Goal: Information Seeking & Learning: Learn about a topic

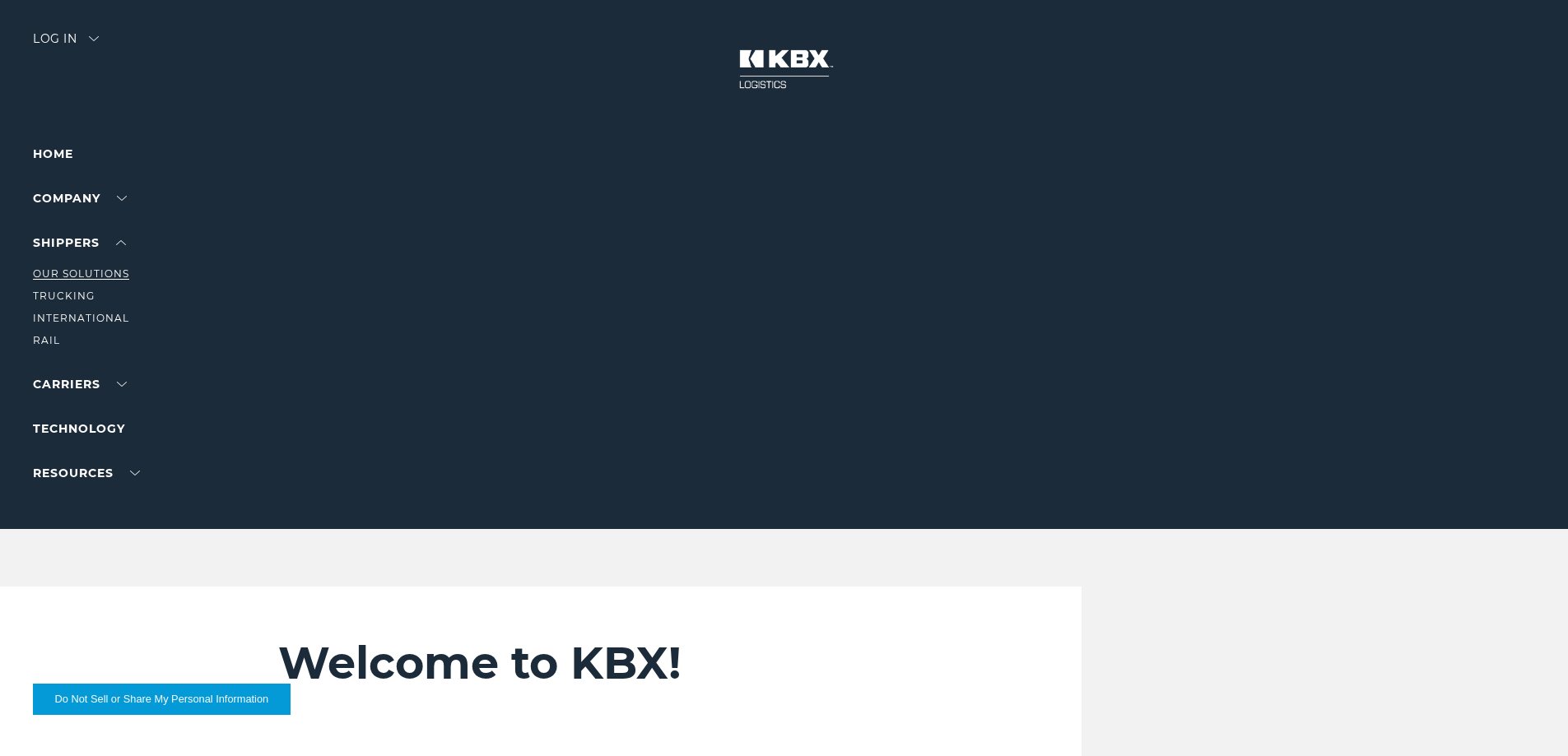
click at [92, 275] on link "Our Solutions" at bounding box center [81, 273] width 96 height 12
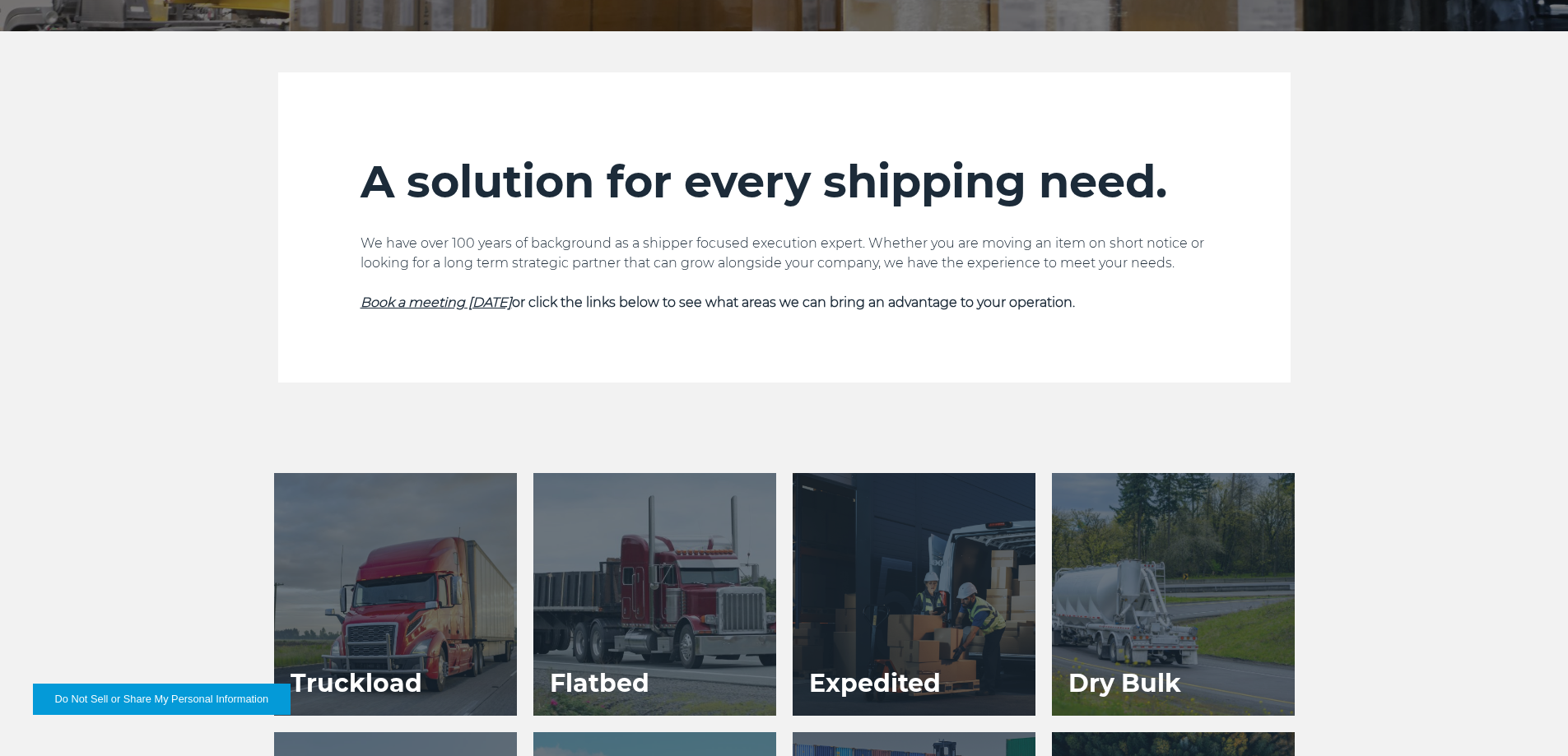
scroll to position [247, 0]
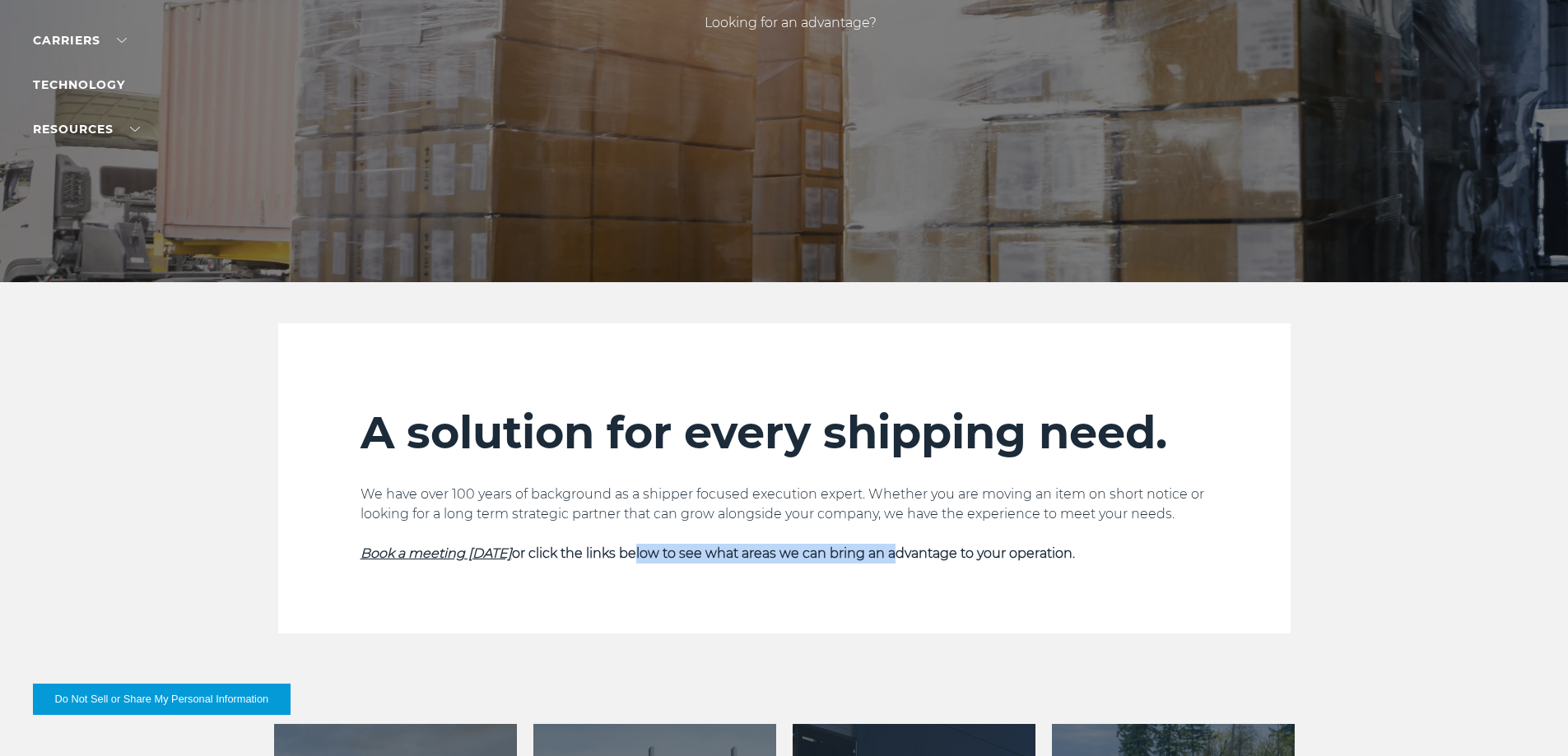
drag, startPoint x: 642, startPoint y: 553, endPoint x: 882, endPoint y: 567, distance: 240.4
click at [882, 567] on div "A solution for every shipping need. We have over 100 years of background as a s…" at bounding box center [784, 519] width 848 height 228
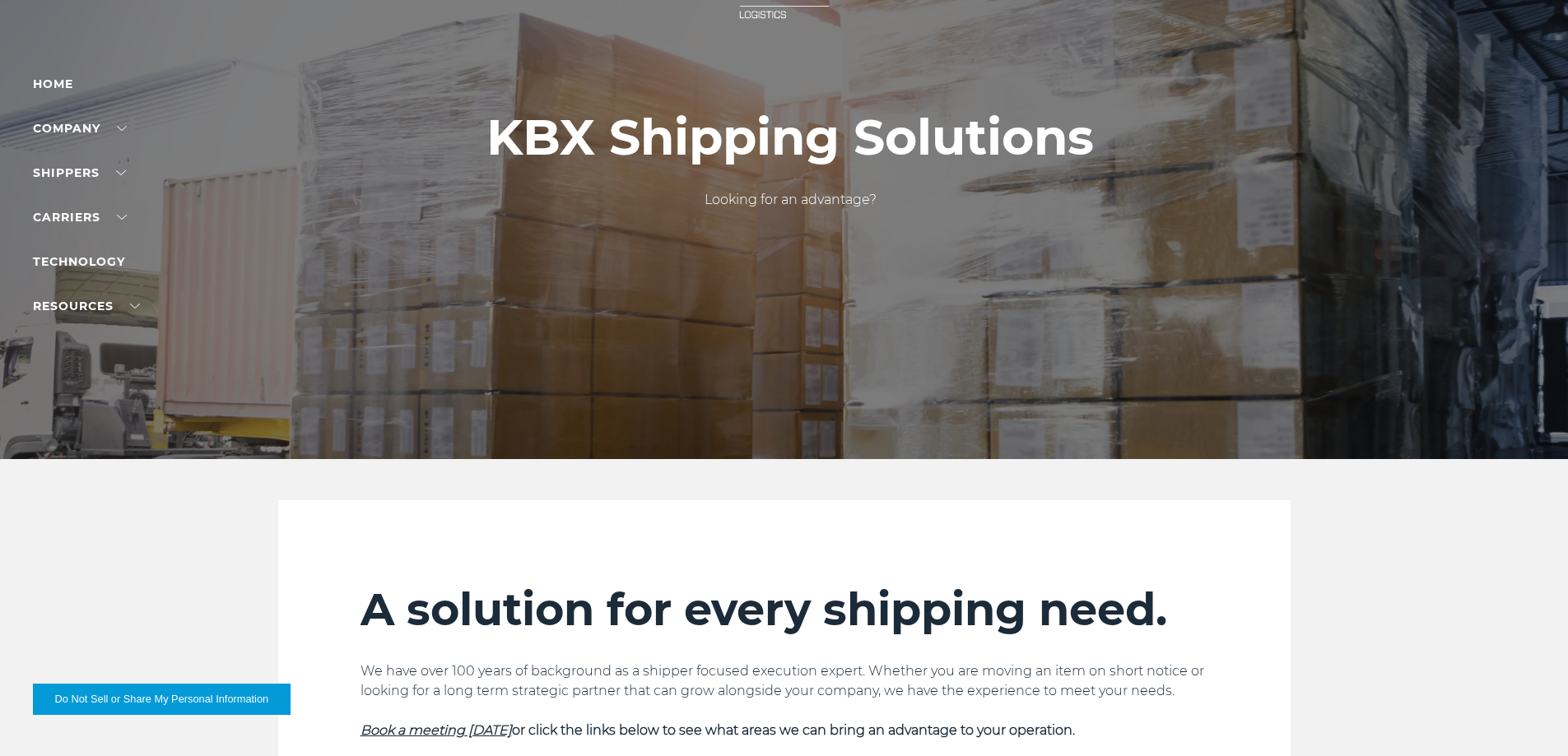
scroll to position [0, 0]
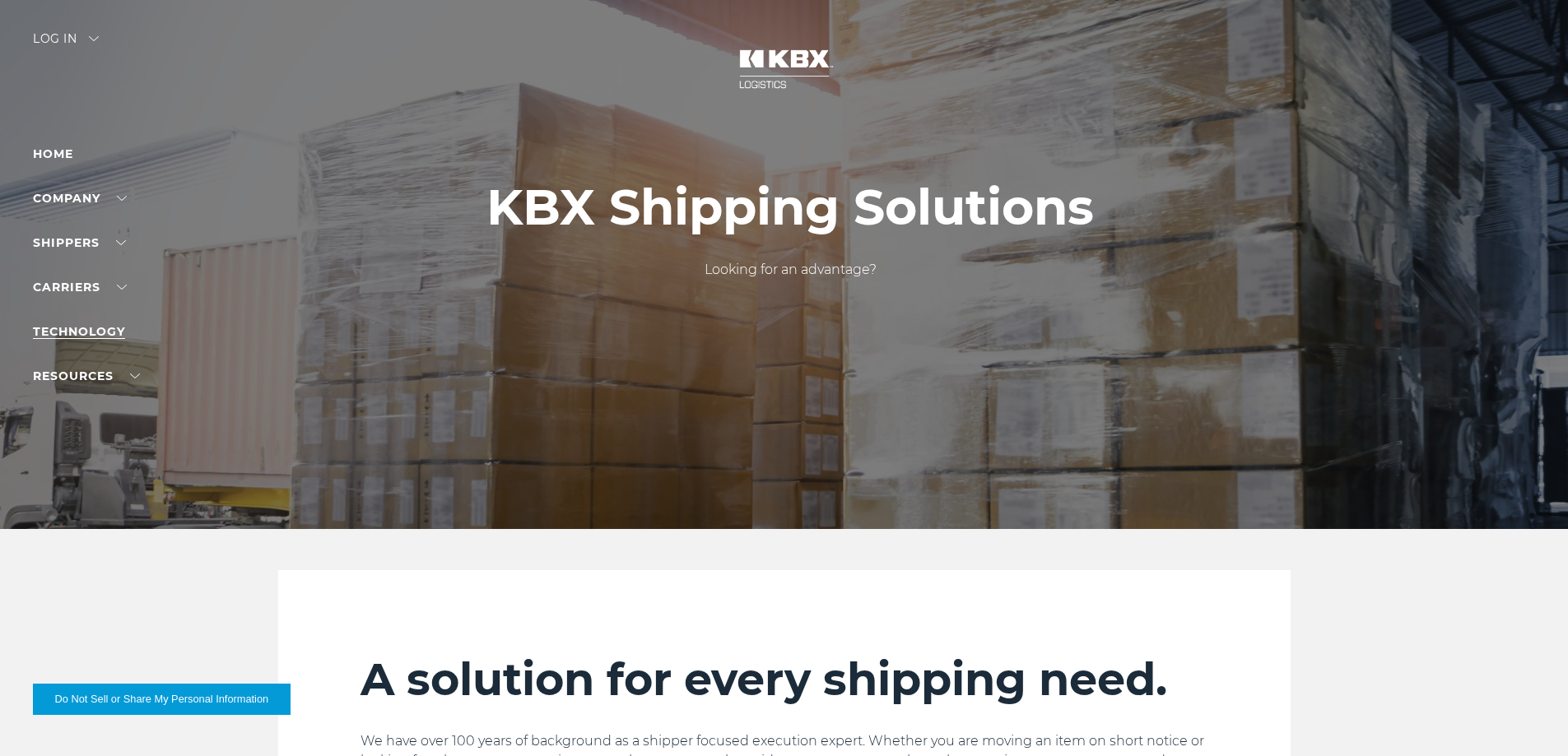
click at [86, 335] on link "Technology" at bounding box center [79, 331] width 93 height 15
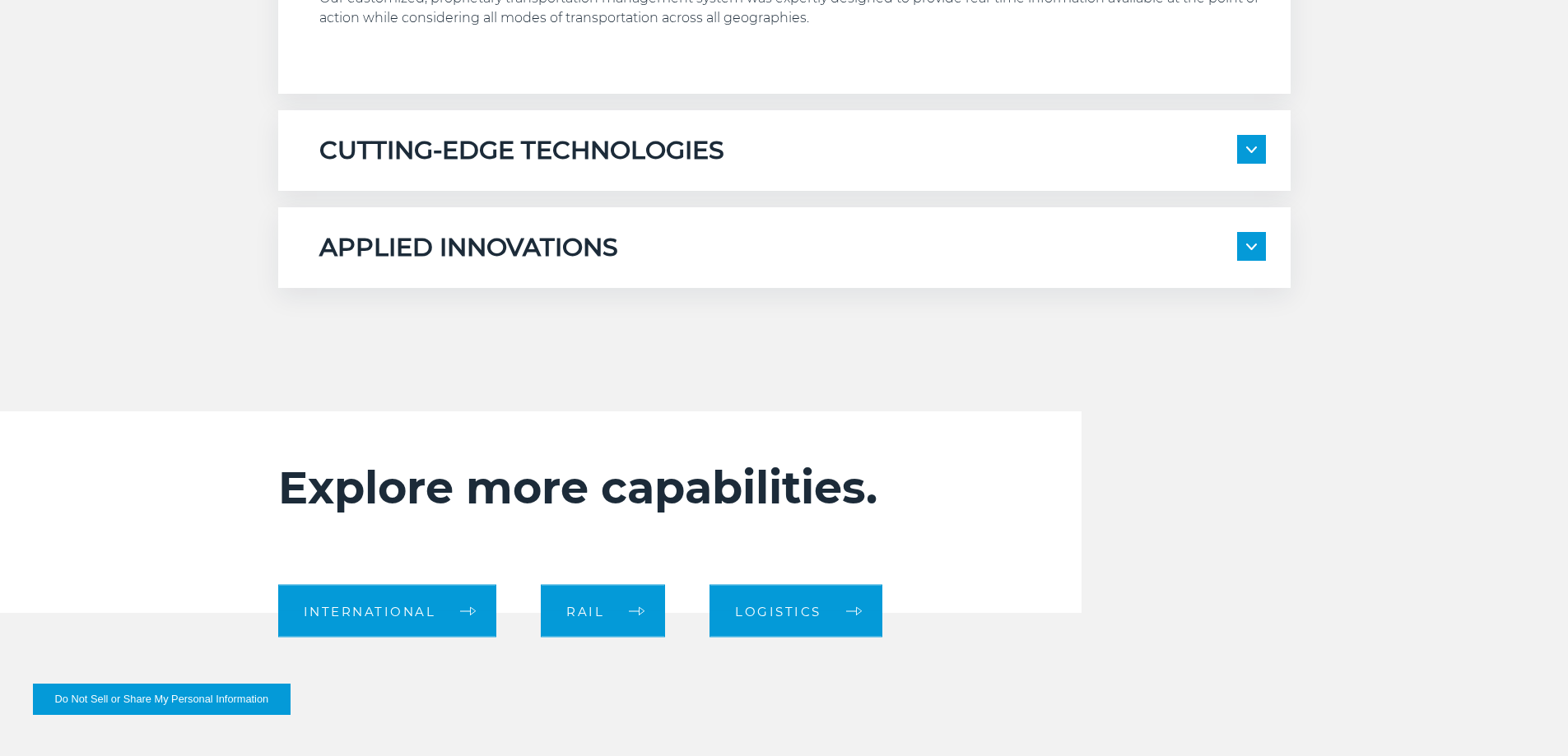
scroll to position [1234, 0]
